Goal: Task Accomplishment & Management: Complete application form

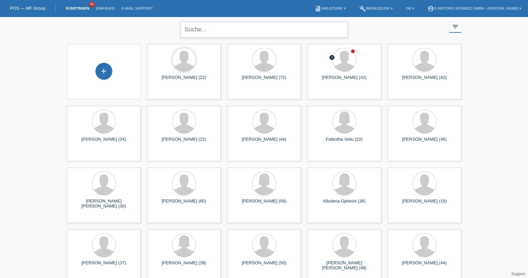
click at [228, 34] on input "text" at bounding box center [264, 30] width 167 height 16
type input "reto"
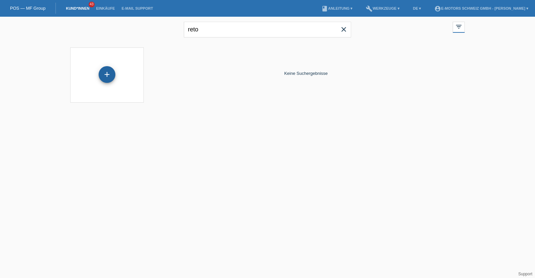
click at [110, 70] on div "+" at bounding box center [107, 74] width 17 height 17
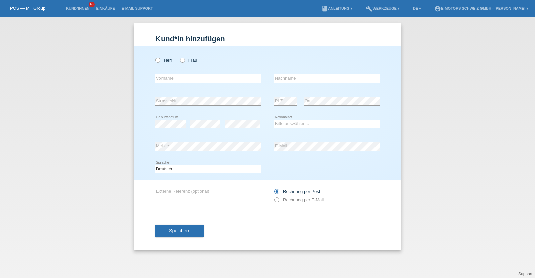
click at [165, 64] on div "Herr Frau" at bounding box center [207, 60] width 105 height 14
click at [154, 57] on icon at bounding box center [154, 57] width 0 height 0
click at [159, 61] on input "Herr" at bounding box center [157, 60] width 4 height 4
radio input "true"
click at [290, 125] on select "Bitte auswählen... Schweiz Deutschland Liechtenstein Österreich ------------ Af…" at bounding box center [326, 124] width 105 height 8
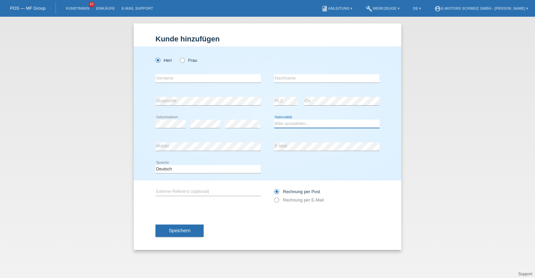
select select "CH"
click at [274, 120] on select "Bitte auswählen... Schweiz Deutschland Liechtenstein Österreich ------------ Af…" at bounding box center [326, 124] width 105 height 8
click at [197, 77] on input "text" at bounding box center [207, 78] width 105 height 8
type input "Reto"
click at [286, 80] on input "text" at bounding box center [326, 78] width 105 height 8
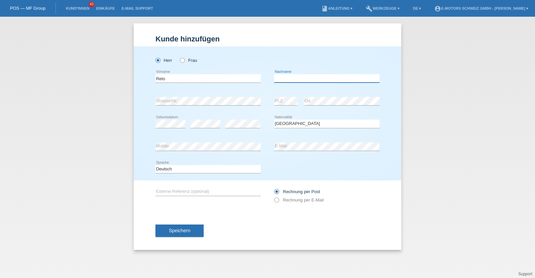
paste input "Castellani"
type input "Castellani"
click at [269, 146] on div "error Mobile error E-Mail" at bounding box center [267, 146] width 224 height 23
drag, startPoint x: 155, startPoint y: 146, endPoint x: 129, endPoint y: 150, distance: 26.0
click at [129, 150] on div "Kund*in hinzufügen Kunde hinzufügen Kundin hinzufügen Herr Frau Reto error Vorn…" at bounding box center [267, 147] width 535 height 261
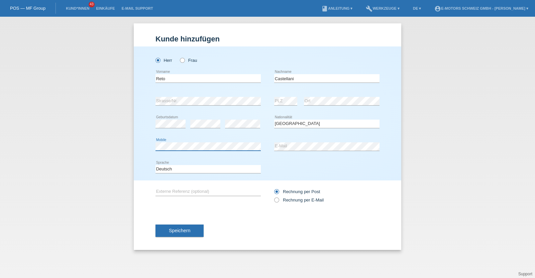
click at [147, 148] on div "Herr Frau Reto error Vorname" at bounding box center [267, 113] width 267 height 134
click at [177, 226] on button "Speichern" at bounding box center [179, 231] width 48 height 13
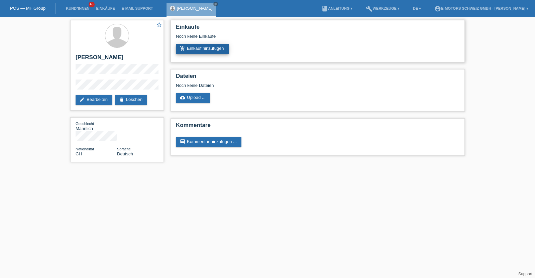
click at [204, 50] on link "add_shopping_cart Einkauf hinzufügen" at bounding box center [202, 49] width 53 height 10
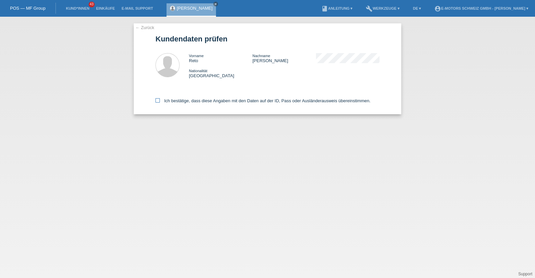
click at [190, 101] on label "Ich bestätige, dass diese Angaben mit den Daten auf der ID, Pass oder Ausländer…" at bounding box center [262, 100] width 215 height 5
click at [160, 101] on input "Ich bestätige, dass diese Angaben mit den Daten auf der ID, Pass oder Ausländer…" at bounding box center [157, 100] width 4 height 4
checkbox input "true"
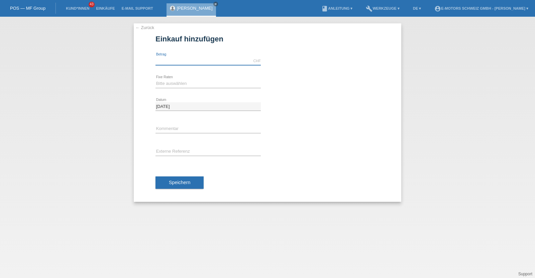
click at [175, 60] on input "text" at bounding box center [207, 61] width 105 height 8
type input "9000.00"
click at [185, 80] on select "Bitte auswählen 12 Raten 24 Raten 36 Raten 48 Raten" at bounding box center [207, 84] width 105 height 8
select select "214"
click at [155, 80] on select "Bitte auswählen 12 Raten 24 Raten 36 Raten 48 Raten" at bounding box center [207, 84] width 105 height 8
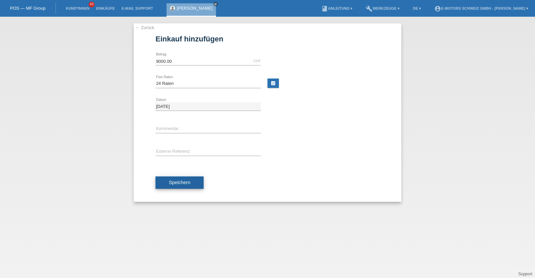
click at [174, 181] on span "Speichern" at bounding box center [179, 182] width 21 height 5
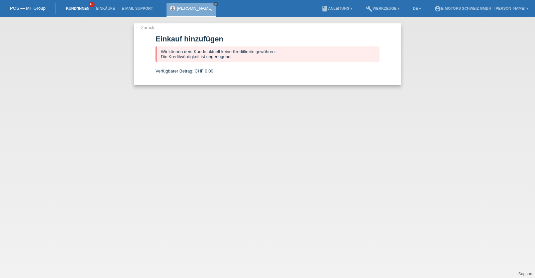
click at [82, 6] on link "Kund*innen" at bounding box center [77, 8] width 30 height 4
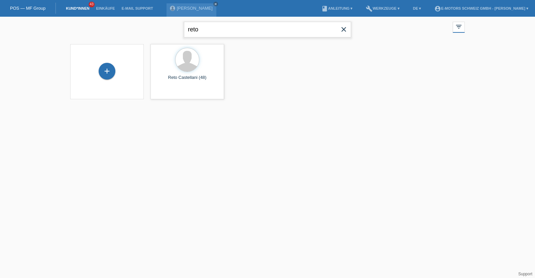
drag, startPoint x: 214, startPoint y: 26, endPoint x: 130, endPoint y: 31, distance: 84.4
click at [130, 31] on div "reto close filter_list view_module Alle Kund*innen anzeigen star Markierte [PER…" at bounding box center [267, 29] width 401 height 24
type input "[PERSON_NAME]"
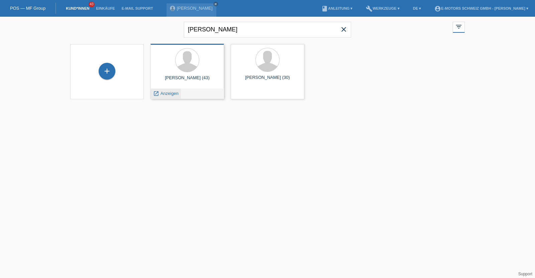
click at [172, 91] on span "Anzeigen" at bounding box center [169, 93] width 18 height 5
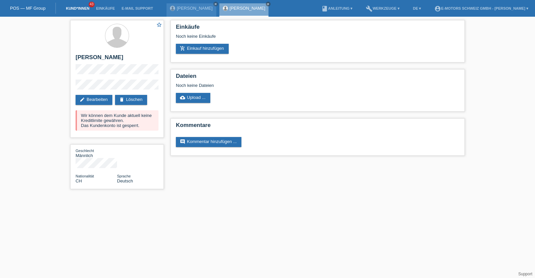
click at [75, 7] on link "Kund*innen" at bounding box center [77, 8] width 30 height 4
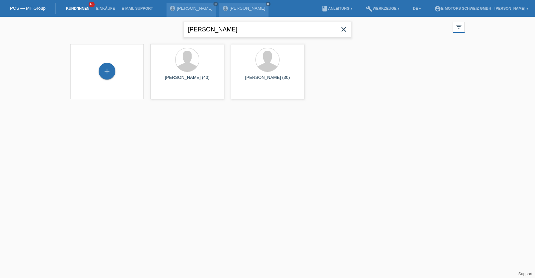
drag, startPoint x: 218, startPoint y: 30, endPoint x: 172, endPoint y: 21, distance: 46.5
click at [172, 21] on div "ronald close filter_list view_module Alle Kund*innen anzeigen star Markierte Ku…" at bounding box center [267, 29] width 401 height 24
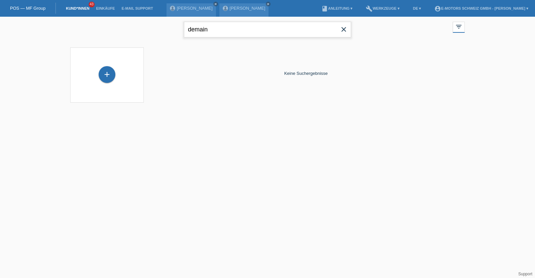
type input "demain"
click at [109, 71] on div "+" at bounding box center [107, 74] width 17 height 17
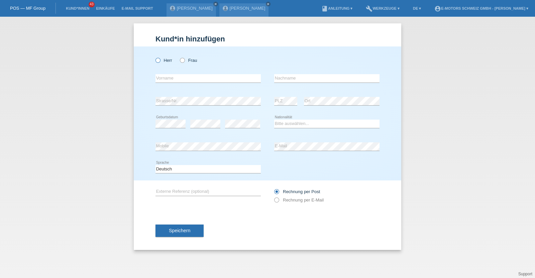
click at [154, 57] on icon at bounding box center [154, 57] width 0 height 0
click at [159, 61] on input "Herr" at bounding box center [157, 60] width 4 height 4
radio input "true"
click at [288, 124] on select "Bitte auswählen... Schweiz Deutschland Liechtenstein Österreich ------------ Af…" at bounding box center [326, 124] width 105 height 8
select select "ES"
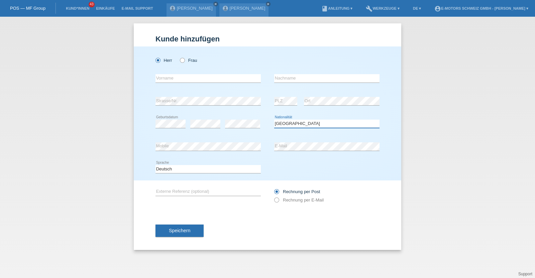
click at [274, 120] on select "Bitte auswählen... Schweiz Deutschland Liechtenstein Österreich ------------ Af…" at bounding box center [326, 124] width 105 height 8
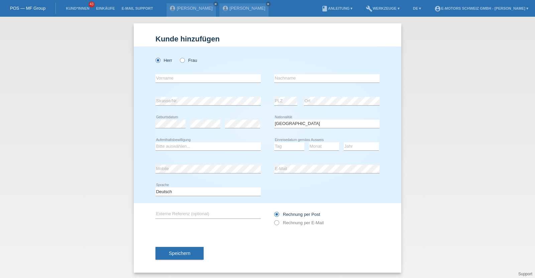
click at [188, 151] on div "Bitte auswählen... C B B - Flüchtlingsstatus Andere error Aufenthaltsbewilligung" at bounding box center [207, 146] width 105 height 23
click at [186, 144] on select "Bitte auswählen... C B B - Flüchtlingsstatus Andere" at bounding box center [207, 146] width 105 height 8
select select "C"
click at [155, 142] on select "Bitte auswählen... C B B - Flüchtlingsstatus Andere" at bounding box center [207, 146] width 105 height 8
click at [189, 78] on input "text" at bounding box center [207, 78] width 105 height 8
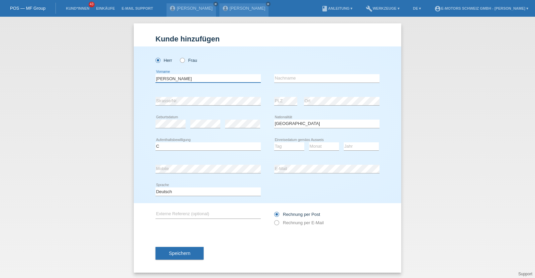
type input "Demain Efosa"
click at [198, 72] on div "Demain Efosa error Vorname" at bounding box center [207, 78] width 105 height 23
click at [292, 75] on input "text" at bounding box center [326, 78] width 105 height 8
type input "Aigbovbiosa Pereira"
click at [248, 178] on div "error Mobile error E-Mail" at bounding box center [267, 169] width 224 height 23
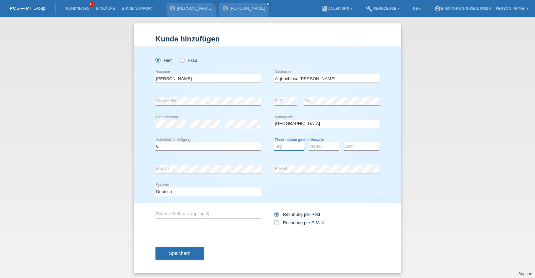
click at [286, 146] on select "Tag 01 02 03 04 05 06 07 08 09 10 11" at bounding box center [289, 146] width 30 height 8
select select "25"
click at [274, 142] on select "Tag 01 02 03 04 05 06 07 08 09 10 11" at bounding box center [289, 146] width 30 height 8
click at [327, 148] on select "Monat 01 02 03 04 05 06 07 08 09 10 11" at bounding box center [324, 146] width 30 height 8
select select "09"
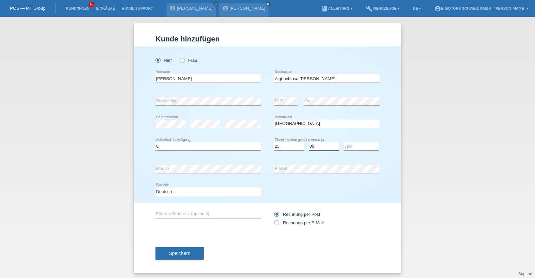
click at [309, 142] on select "Monat 01 02 03 04 05 06 07 08 09 10 11" at bounding box center [324, 146] width 30 height 8
click at [347, 146] on select "Jahr 2025 2024 2023 2022 2021 2020 2019 2018 2017 2016 2015 2014 2013 2012 2011…" at bounding box center [360, 146] width 35 height 8
select select "1996"
click at [343, 142] on select "Jahr 2025 2024 2023 2022 2021 2020 2019 2018 2017 2016 2015 2014 2013 2012 2011…" at bounding box center [360, 146] width 35 height 8
click at [185, 251] on span "Speichern" at bounding box center [179, 253] width 21 height 5
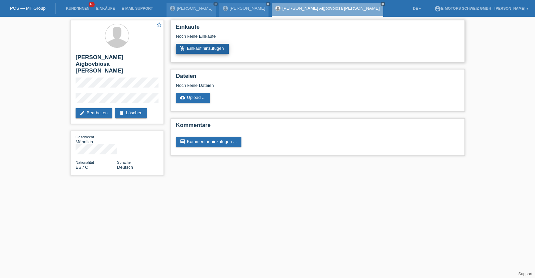
click at [195, 50] on link "add_shopping_cart Einkauf hinzufügen" at bounding box center [202, 49] width 53 height 10
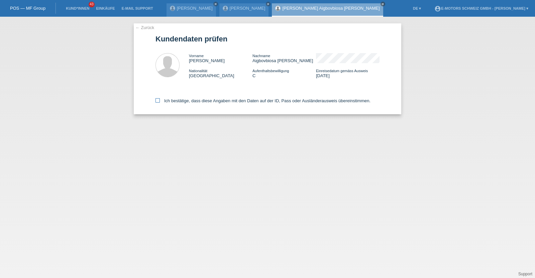
click at [175, 99] on label "Ich bestätige, dass diese Angaben mit den Daten auf der ID, Pass oder Ausländer…" at bounding box center [262, 100] width 215 height 5
click at [160, 99] on input "Ich bestätige, dass diese Angaben mit den Daten auf der ID, Pass oder Ausländer…" at bounding box center [157, 100] width 4 height 4
checkbox input "true"
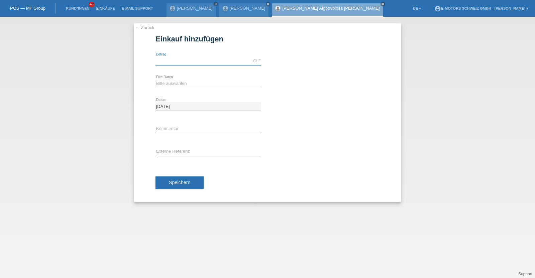
click at [186, 59] on input "text" at bounding box center [207, 61] width 105 height 8
type input "9000.00"
click at [186, 85] on select "Bitte auswählen 12 Raten 24 Raten 36 Raten 48 Raten" at bounding box center [207, 84] width 105 height 8
select select "214"
click at [155, 80] on select "Bitte auswählen 12 Raten 24 Raten 36 Raten 48 Raten" at bounding box center [207, 84] width 105 height 8
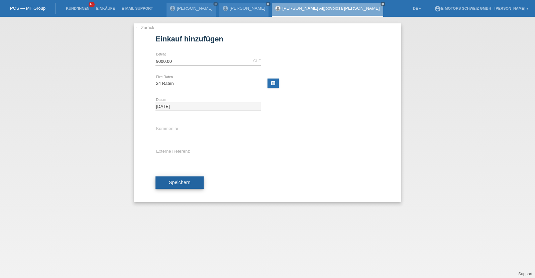
click at [170, 180] on span "Speichern" at bounding box center [179, 182] width 21 height 5
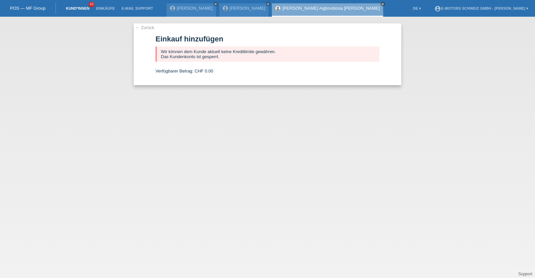
click at [87, 7] on link "Kund*innen" at bounding box center [77, 8] width 30 height 4
